Goal: Task Accomplishment & Management: Manage account settings

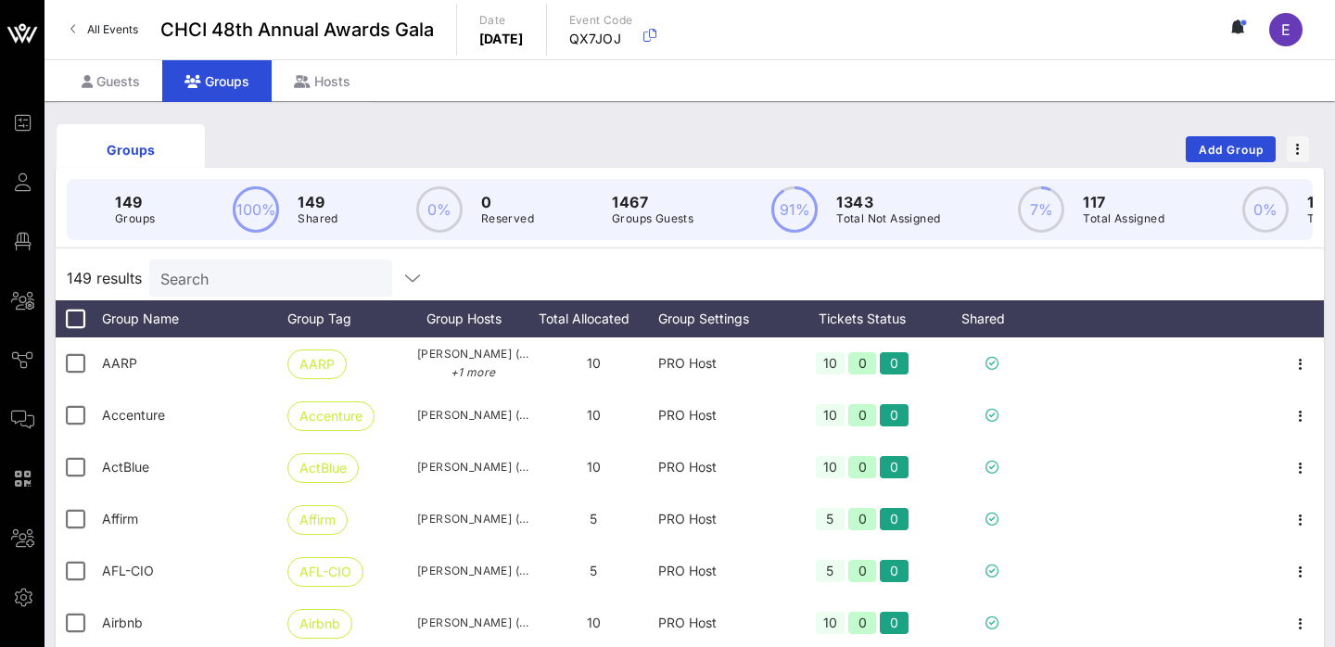
click at [222, 283] on input "Search" at bounding box center [268, 278] width 217 height 24
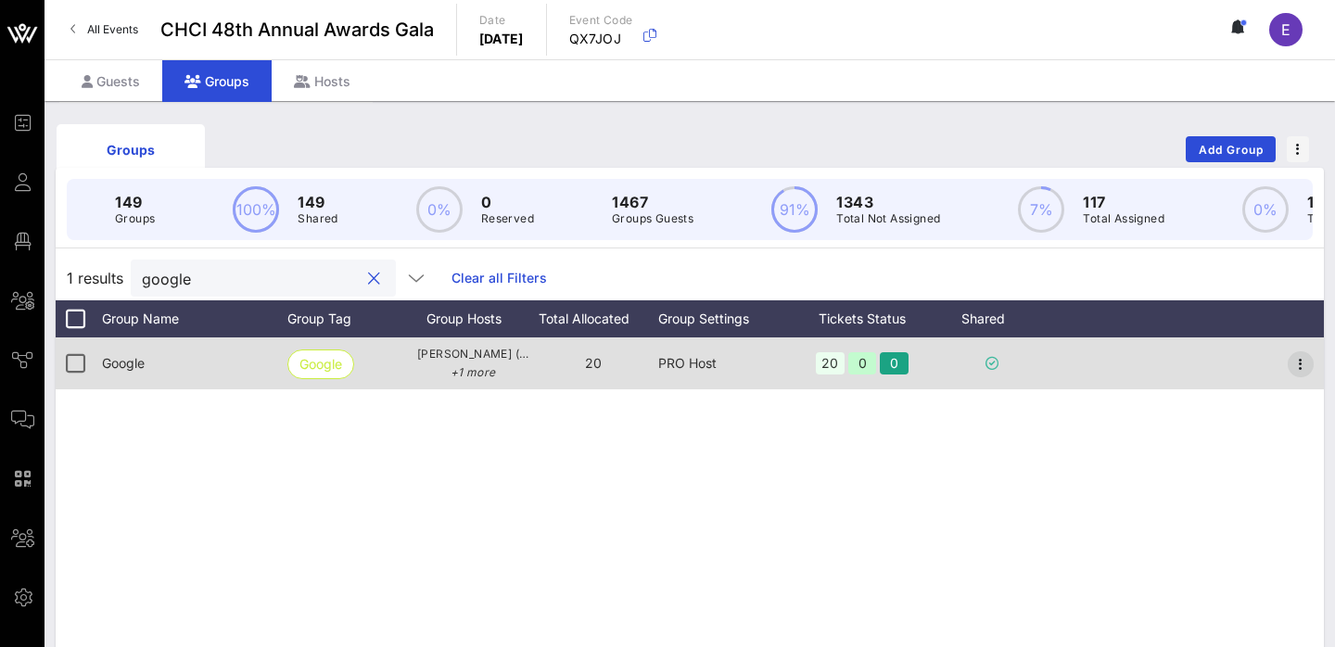
type input "google"
click at [1300, 358] on icon "button" at bounding box center [1300, 364] width 22 height 22
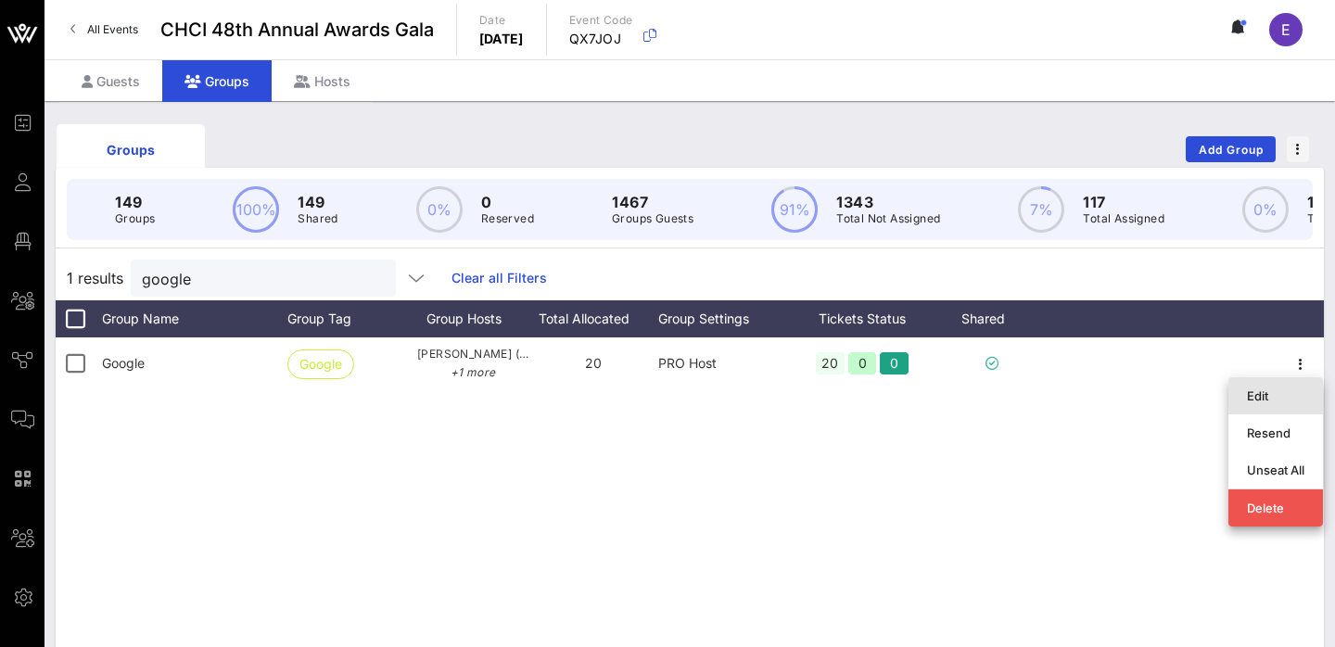
click at [1268, 397] on div "Edit" at bounding box center [1275, 395] width 57 height 15
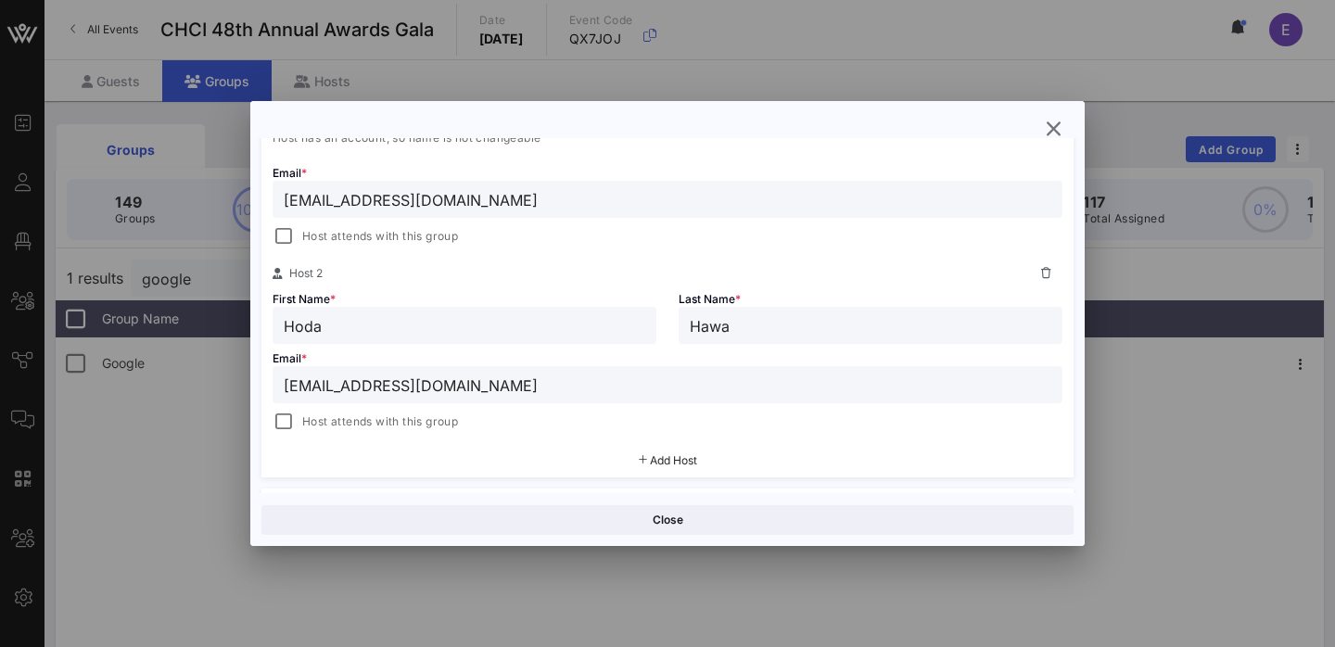
scroll to position [455, 0]
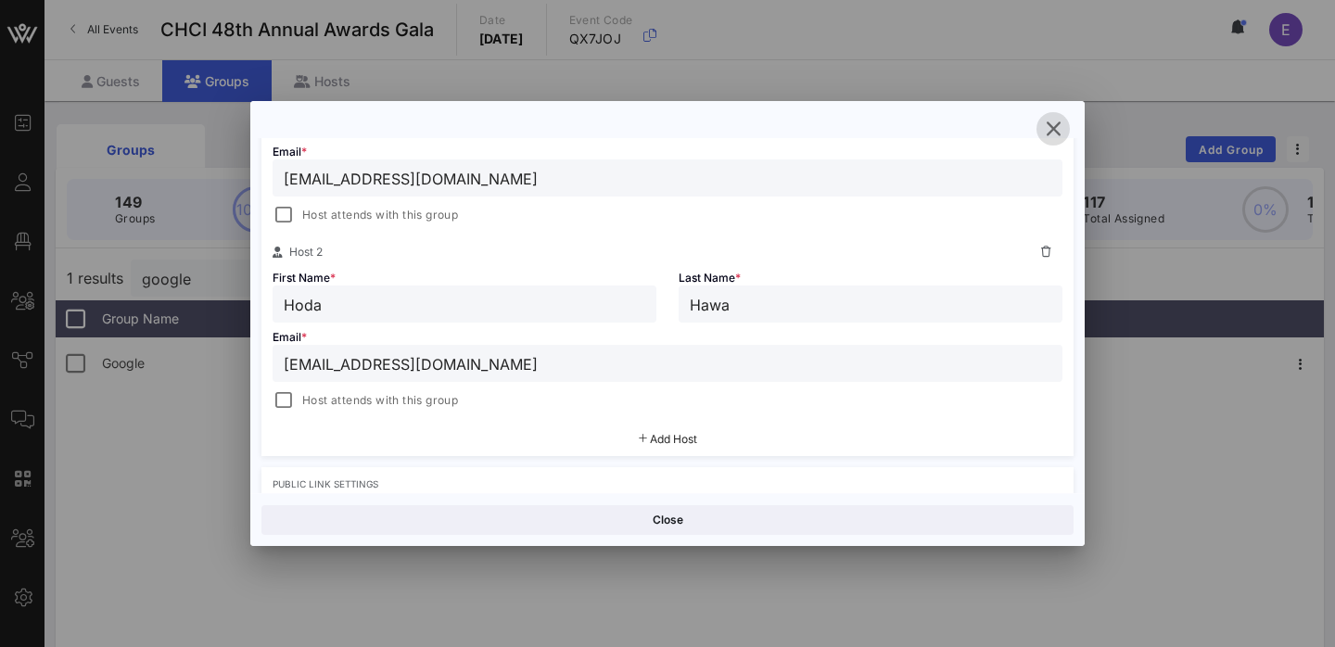
click at [1054, 126] on icon "button" at bounding box center [1053, 129] width 22 height 22
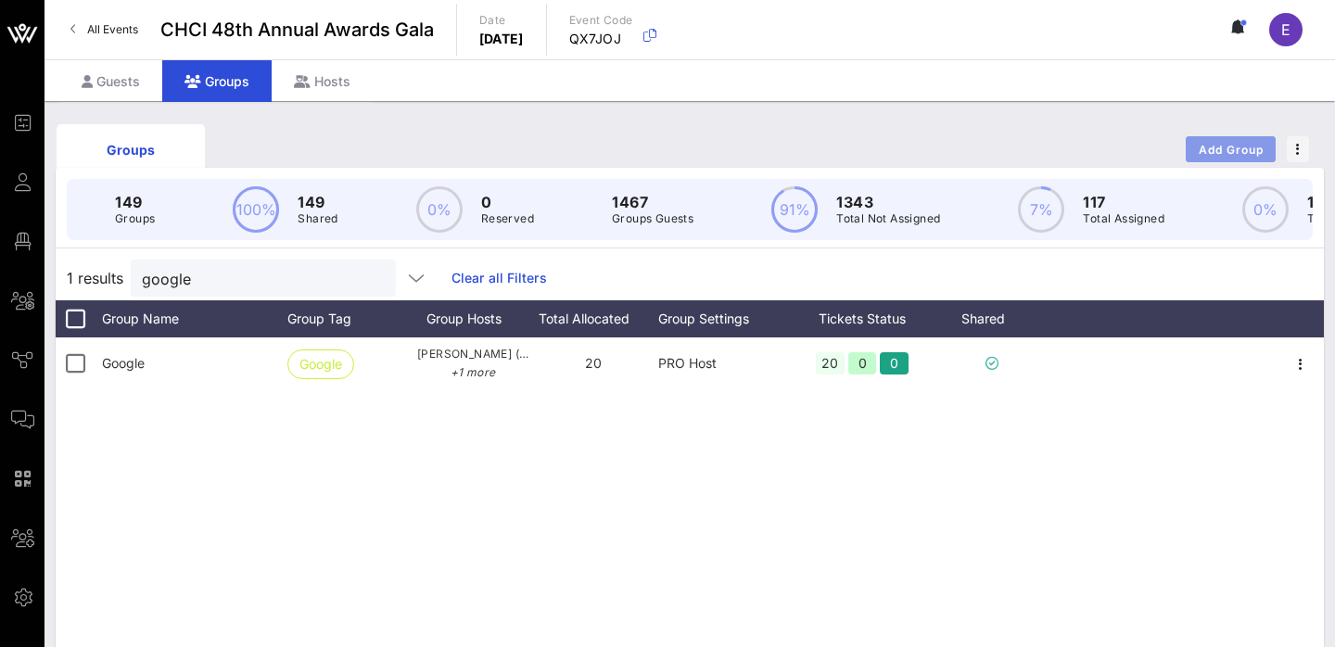
click at [1238, 145] on span "Add Group" at bounding box center [1230, 150] width 67 height 14
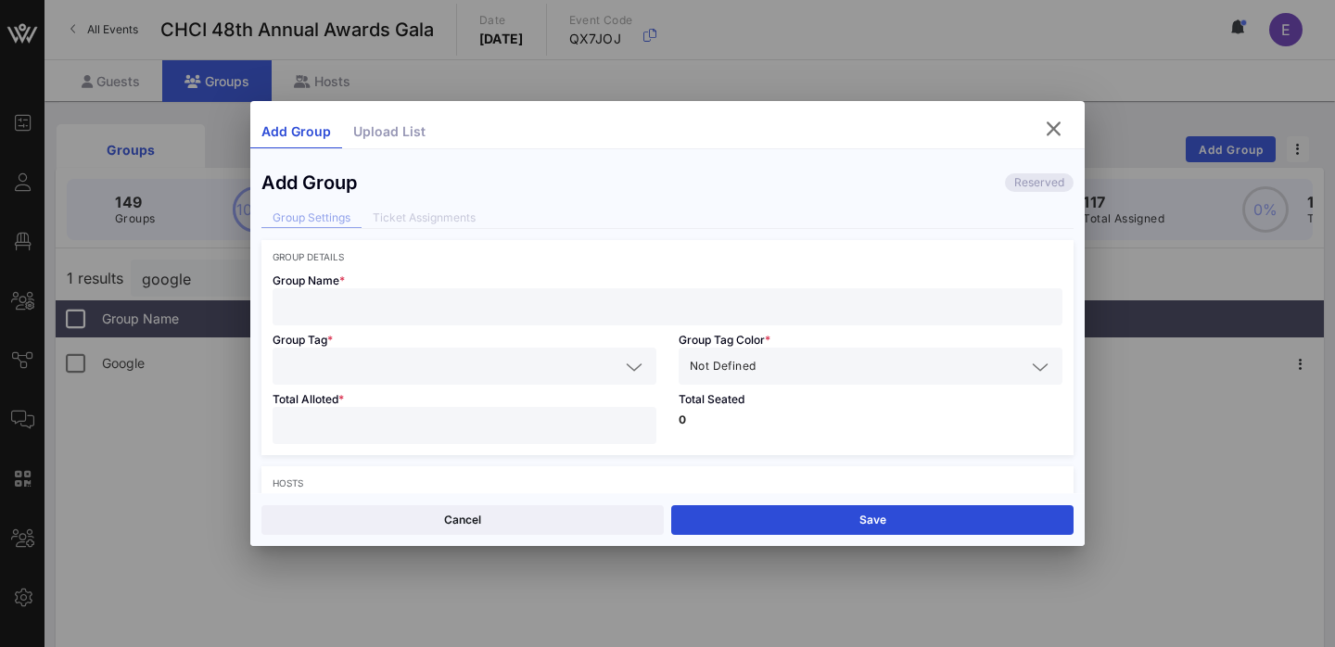
click at [439, 310] on input "text" at bounding box center [667, 307] width 767 height 24
paste input "American Fuel & Petrochemical Manufacturers"
type input "American Fuel & Petrochemical Manufacturers"
click at [424, 351] on div at bounding box center [464, 366] width 361 height 37
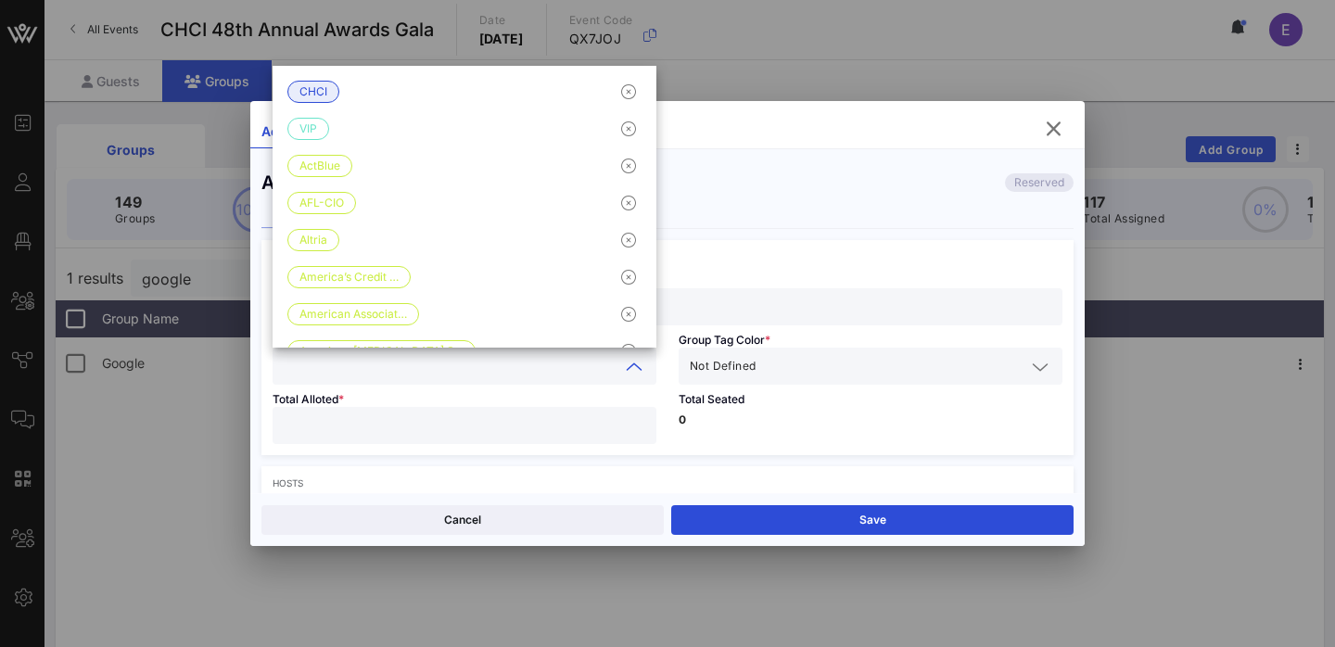
paste input "American Fuel & Petrochemical Manufacturers"
type input "American Fuel & Petrochemical Manufacturers"
click at [864, 363] on input "text" at bounding box center [892, 366] width 266 height 24
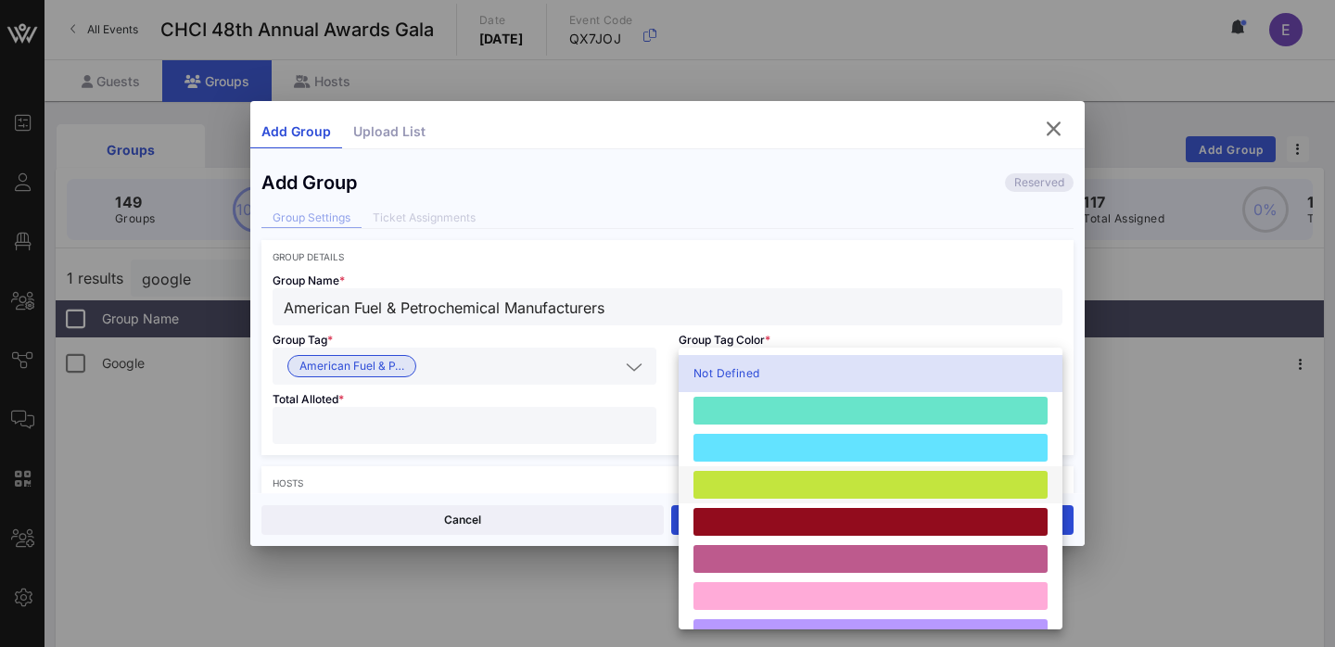
click at [767, 481] on div at bounding box center [870, 485] width 354 height 28
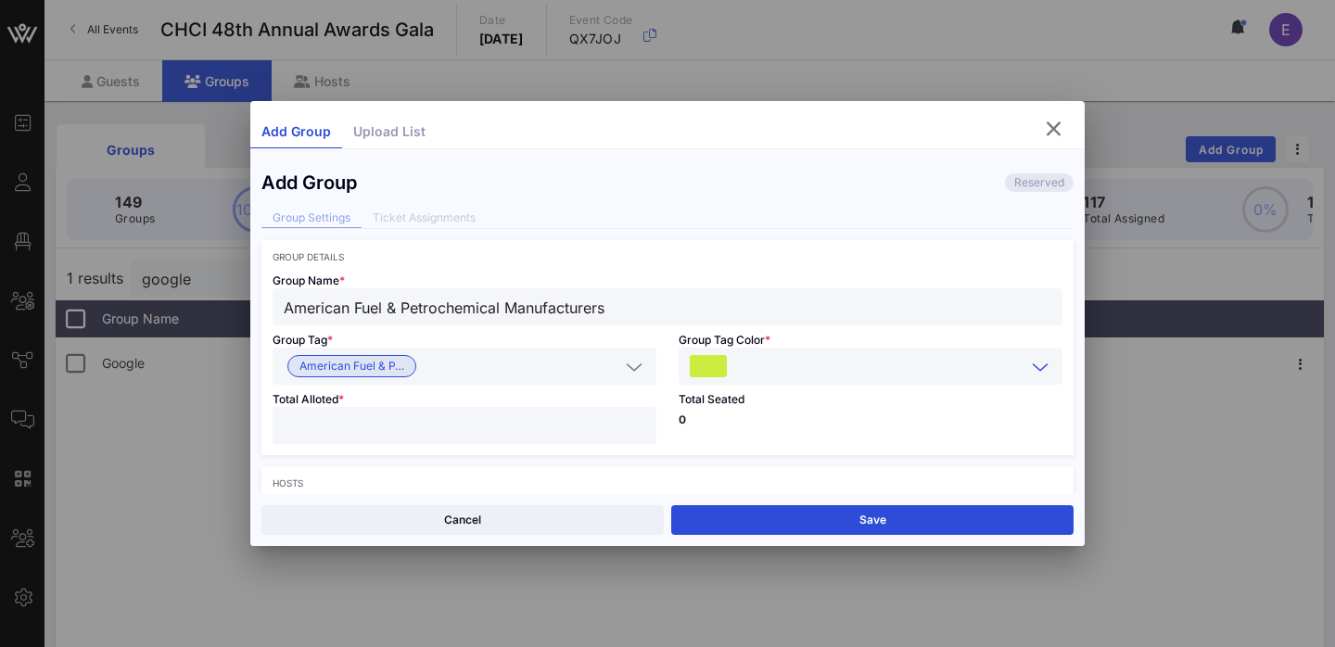
click at [514, 422] on input "number" at bounding box center [464, 425] width 361 height 24
type input "*"
click at [892, 393] on div "Total Seated 0" at bounding box center [870, 420] width 406 height 70
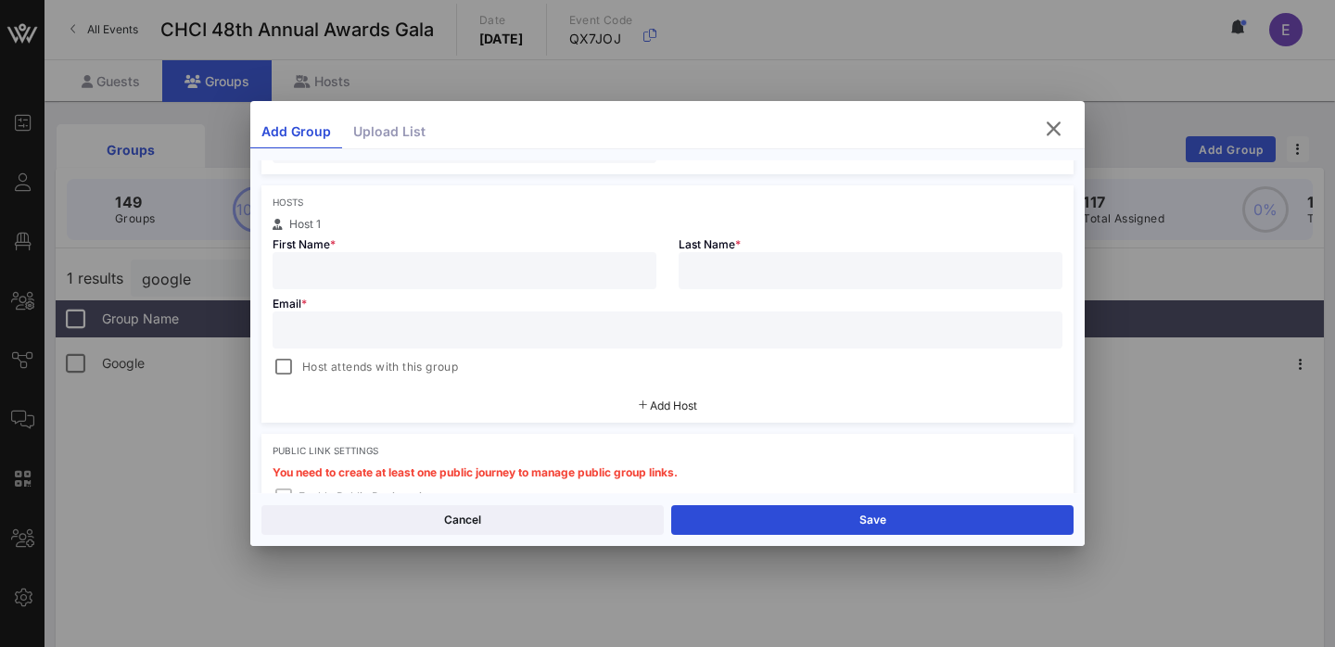
scroll to position [291, 0]
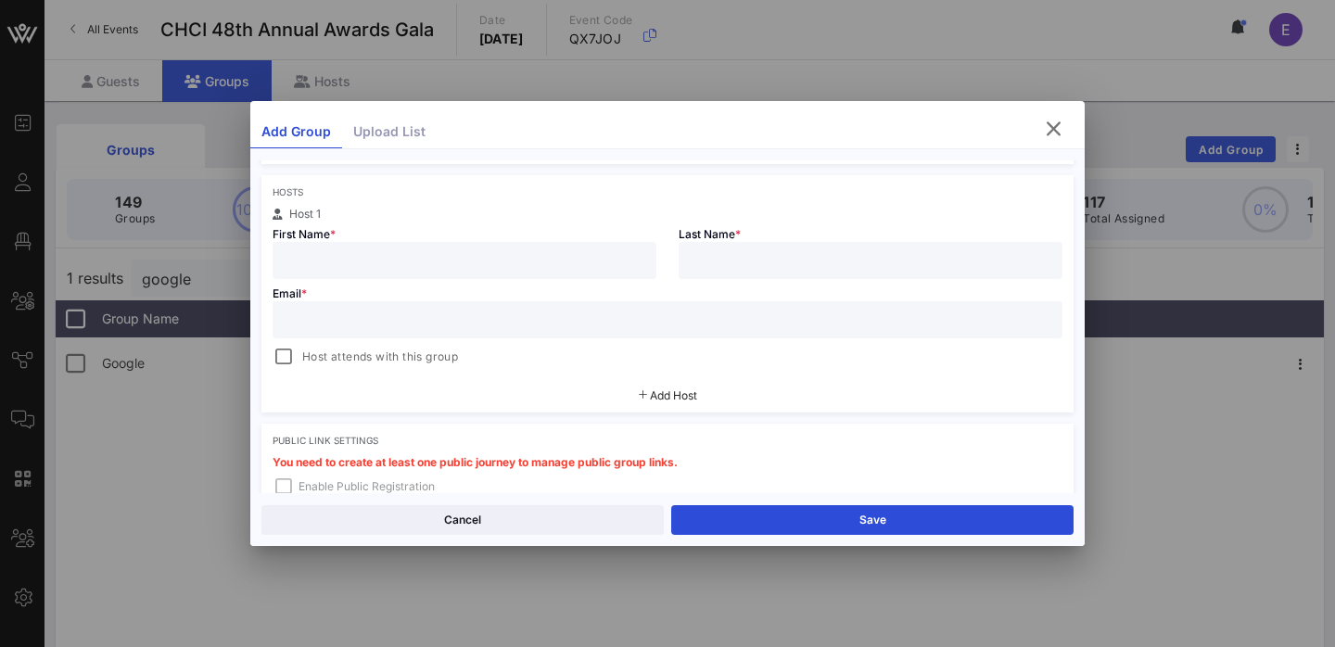
click at [392, 253] on input "text" at bounding box center [464, 260] width 361 height 24
paste input "[PERSON_NAME]"
click at [370, 263] on input "[PERSON_NAME]" at bounding box center [464, 260] width 361 height 24
type input "Airika"
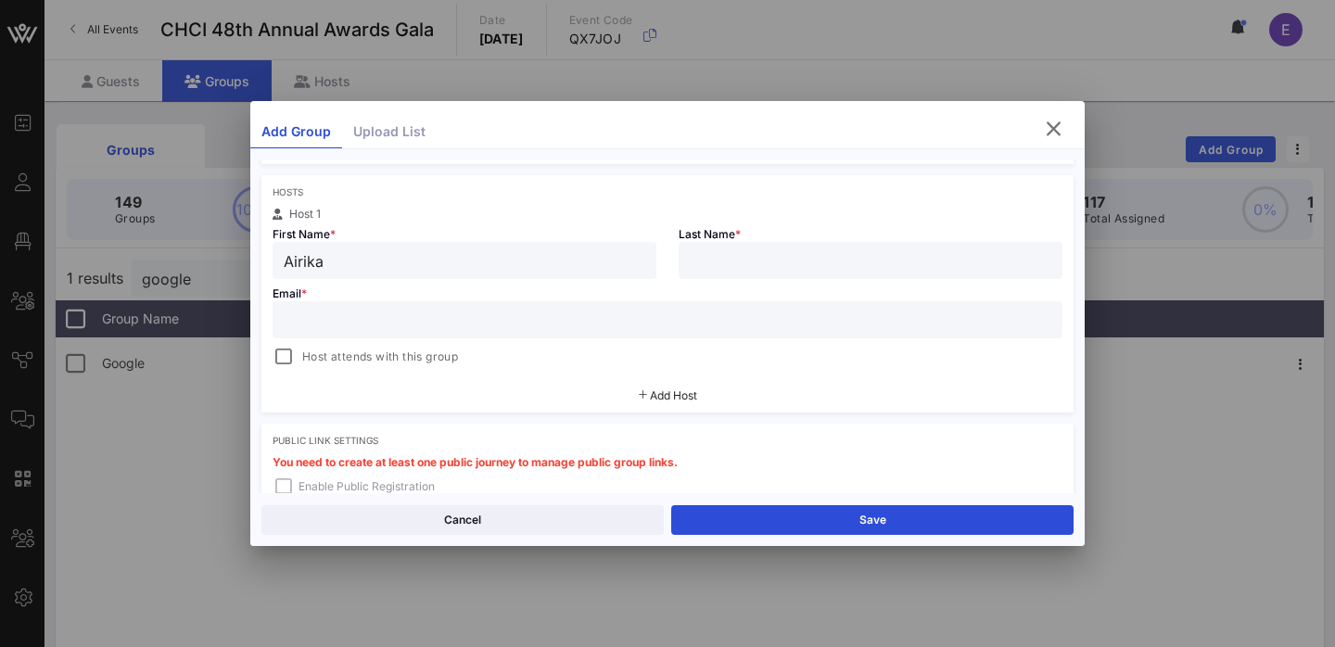
paste input "[PERSON_NAME]"
type input "[PERSON_NAME]"
click at [439, 310] on input "text" at bounding box center [667, 320] width 767 height 24
paste input "[EMAIL_ADDRESS][DOMAIN_NAME]"
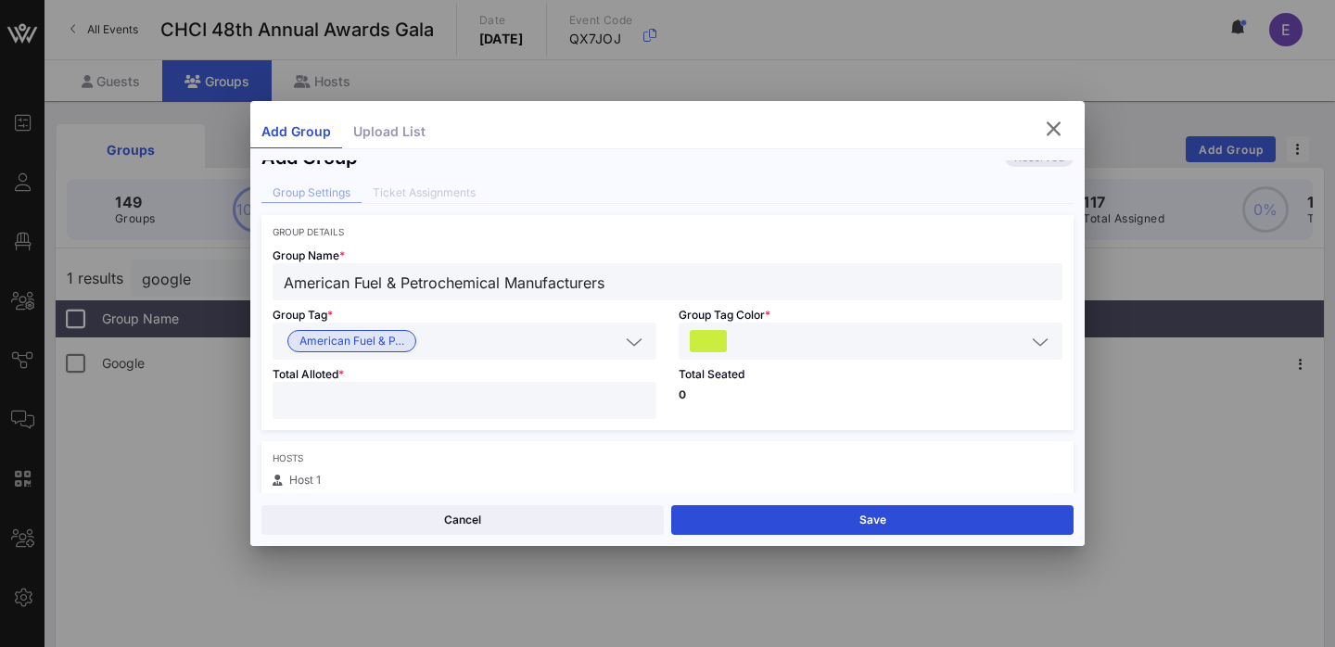
scroll to position [0, 0]
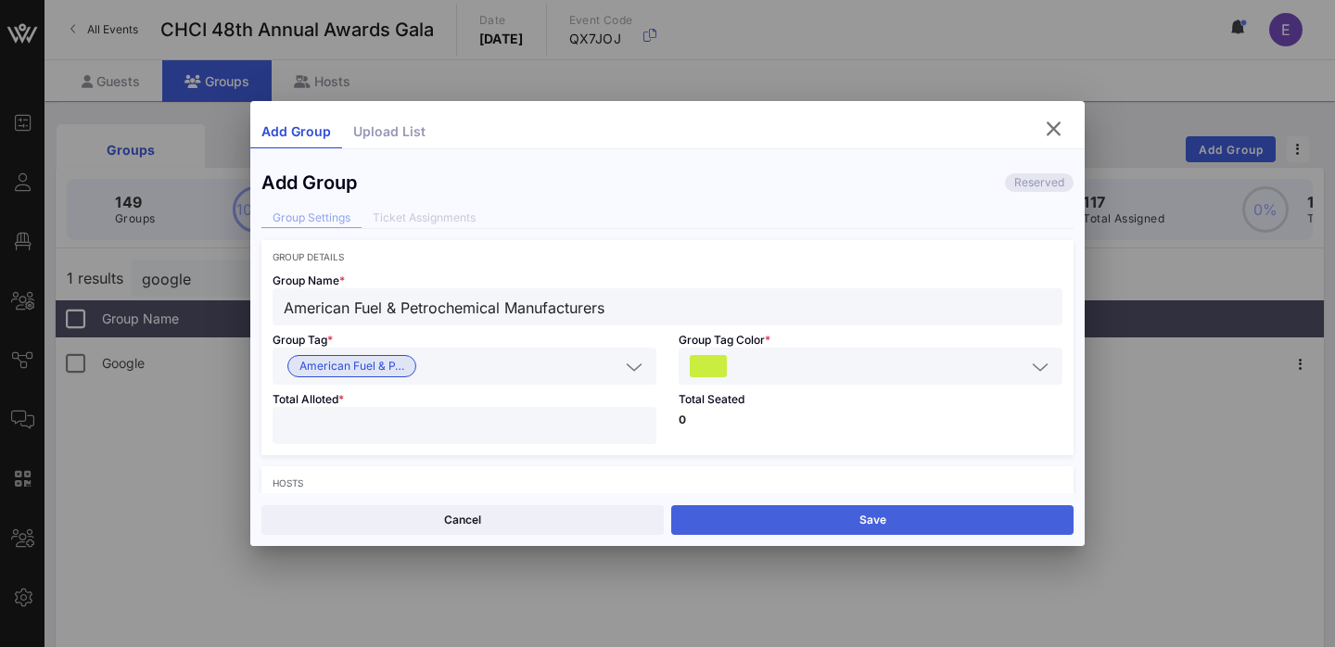
type input "[EMAIL_ADDRESS][DOMAIN_NAME]"
click at [849, 515] on button "Save" at bounding box center [872, 520] width 402 height 30
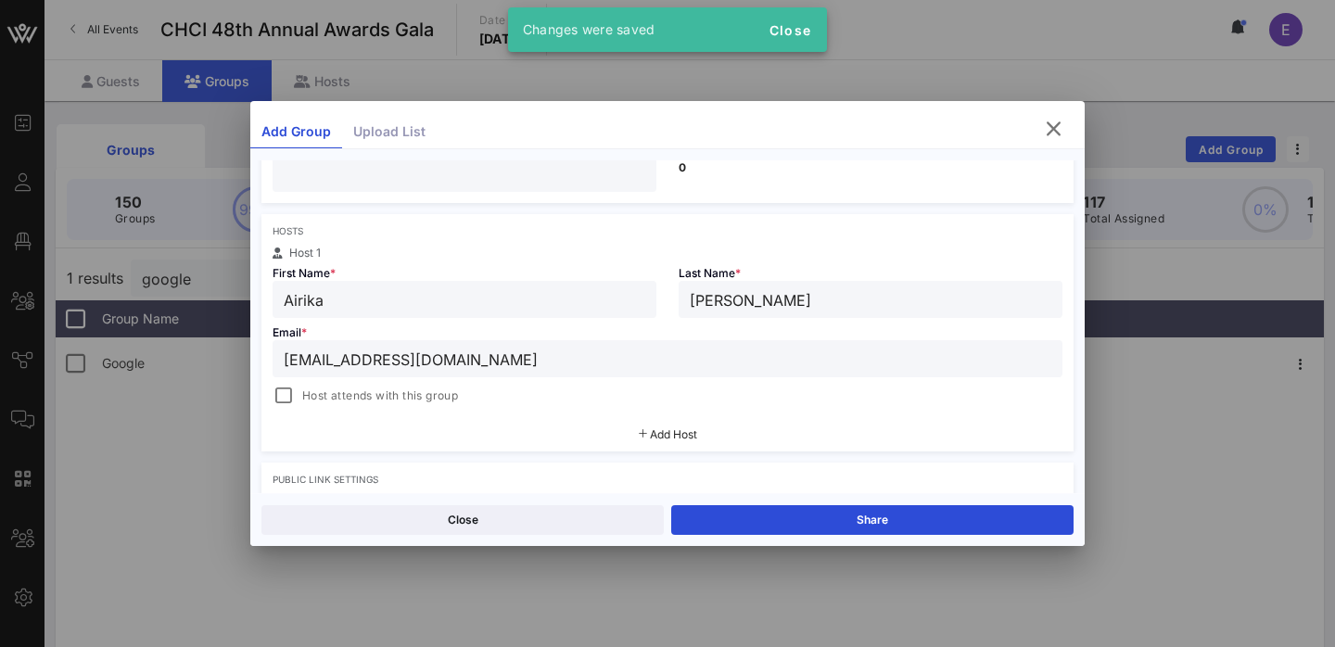
scroll to position [302, 0]
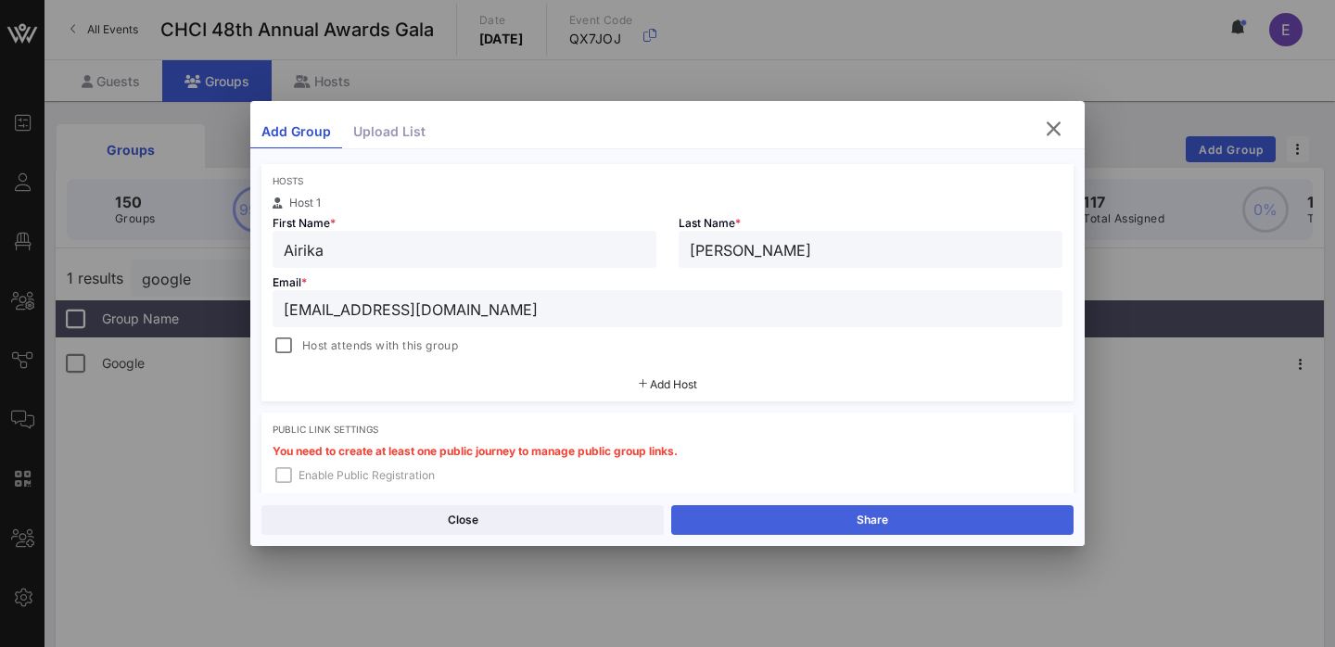
click at [849, 513] on button "Share" at bounding box center [872, 520] width 402 height 30
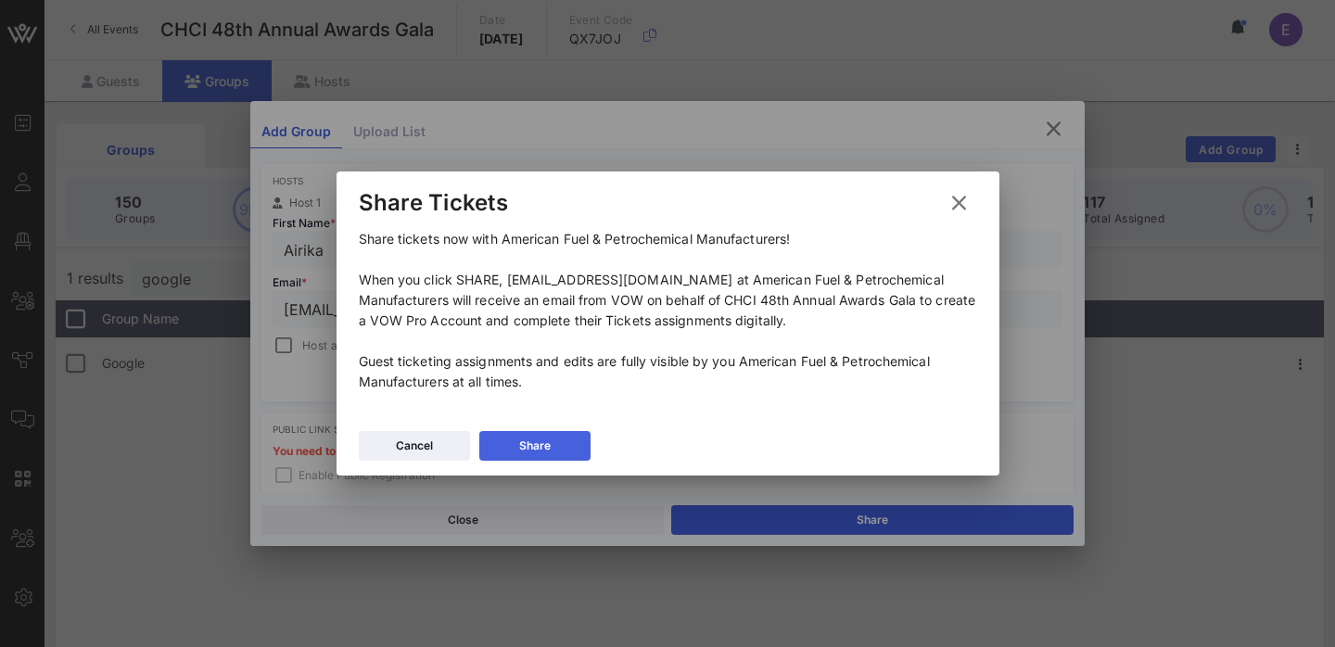
click at [557, 448] on button "Share" at bounding box center [534, 446] width 111 height 30
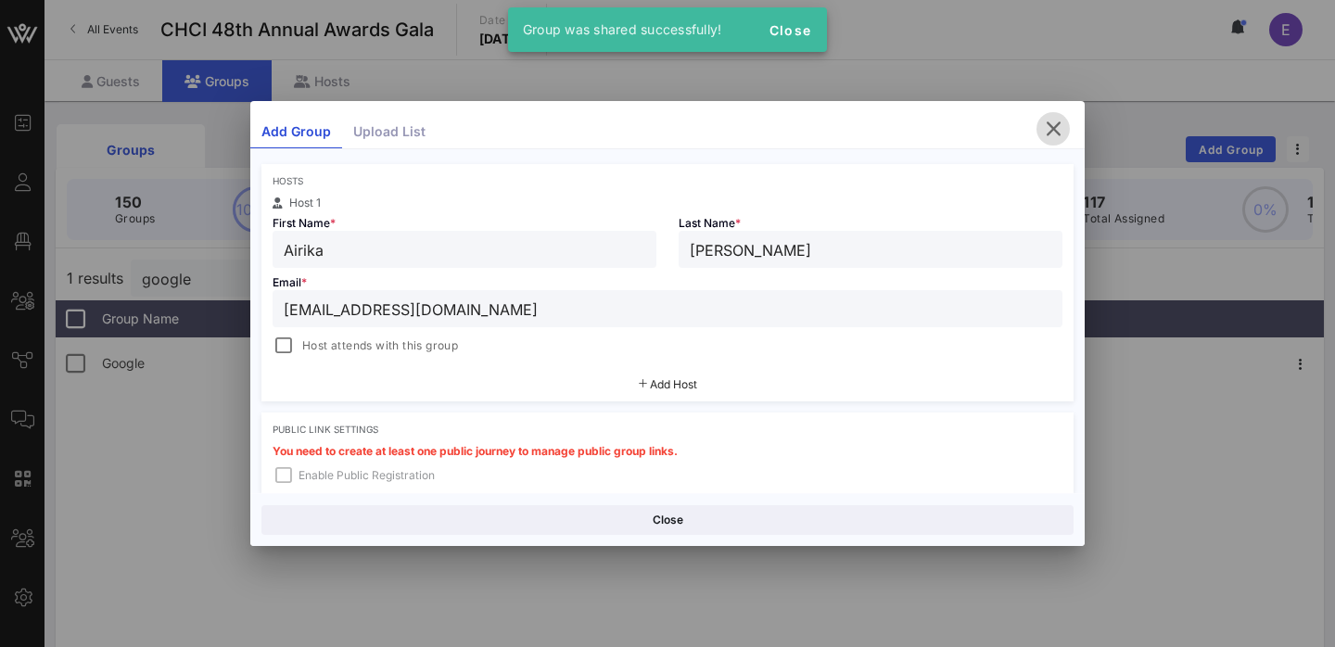
click at [1055, 130] on icon "button" at bounding box center [1053, 129] width 22 height 22
